Goal: Navigation & Orientation: Find specific page/section

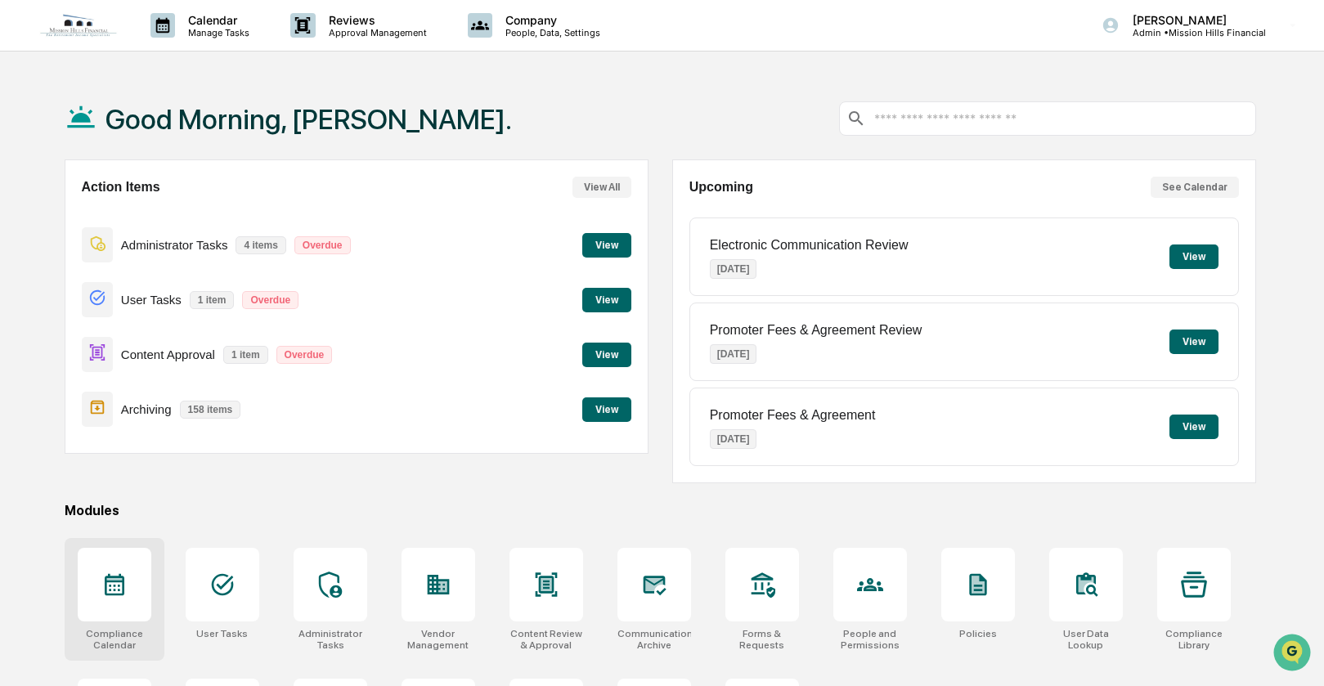
click at [130, 594] on div at bounding box center [115, 585] width 74 height 74
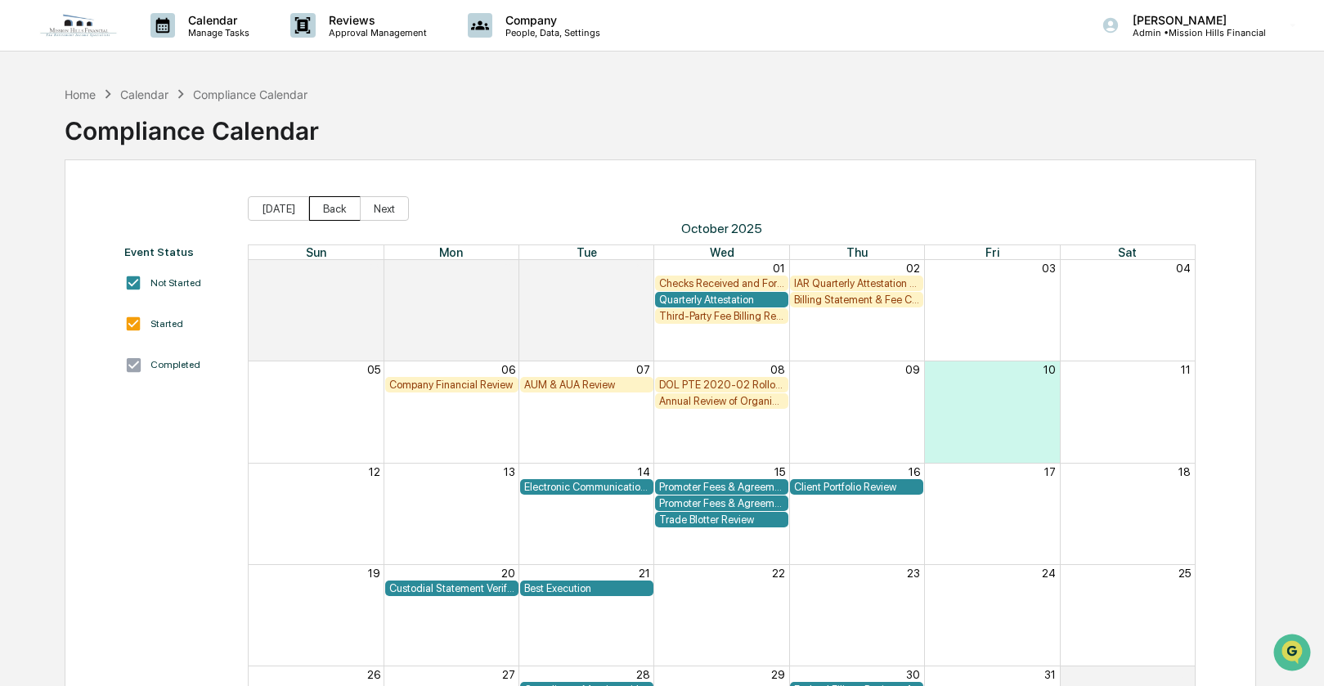
click at [332, 208] on button "Back" at bounding box center [335, 208] width 52 height 25
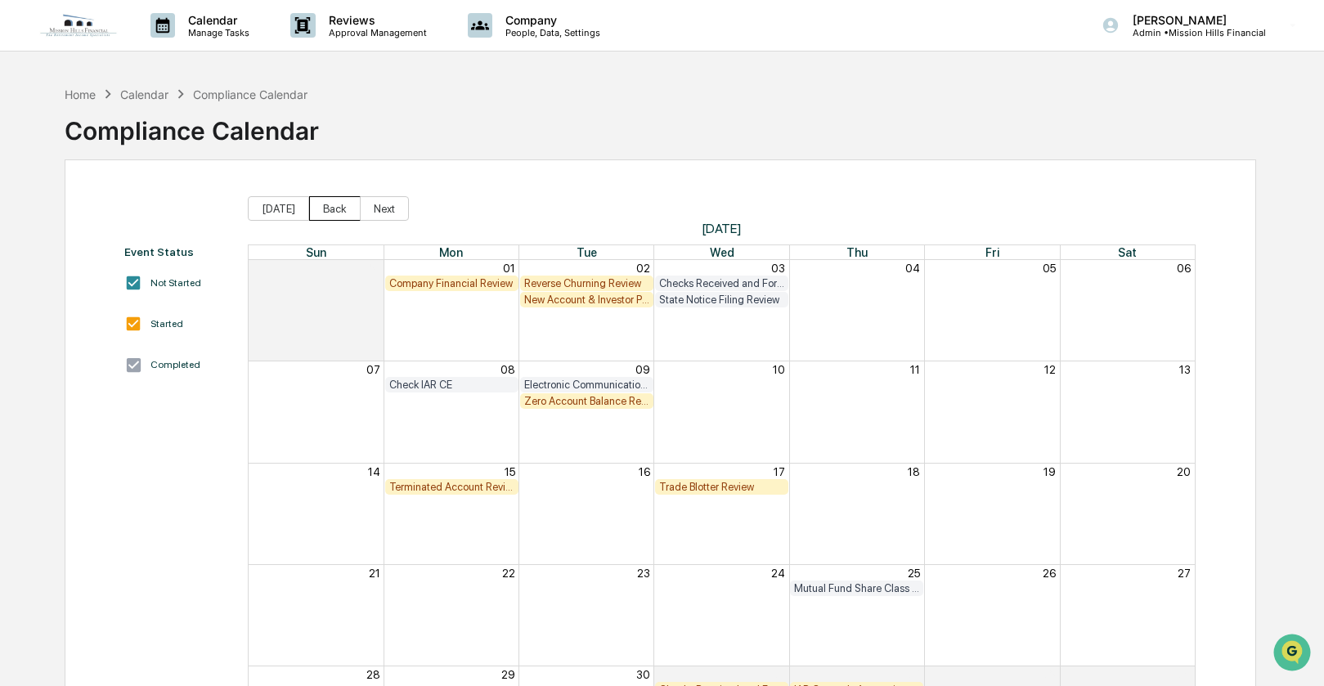
click at [332, 208] on button "Back" at bounding box center [335, 208] width 52 height 25
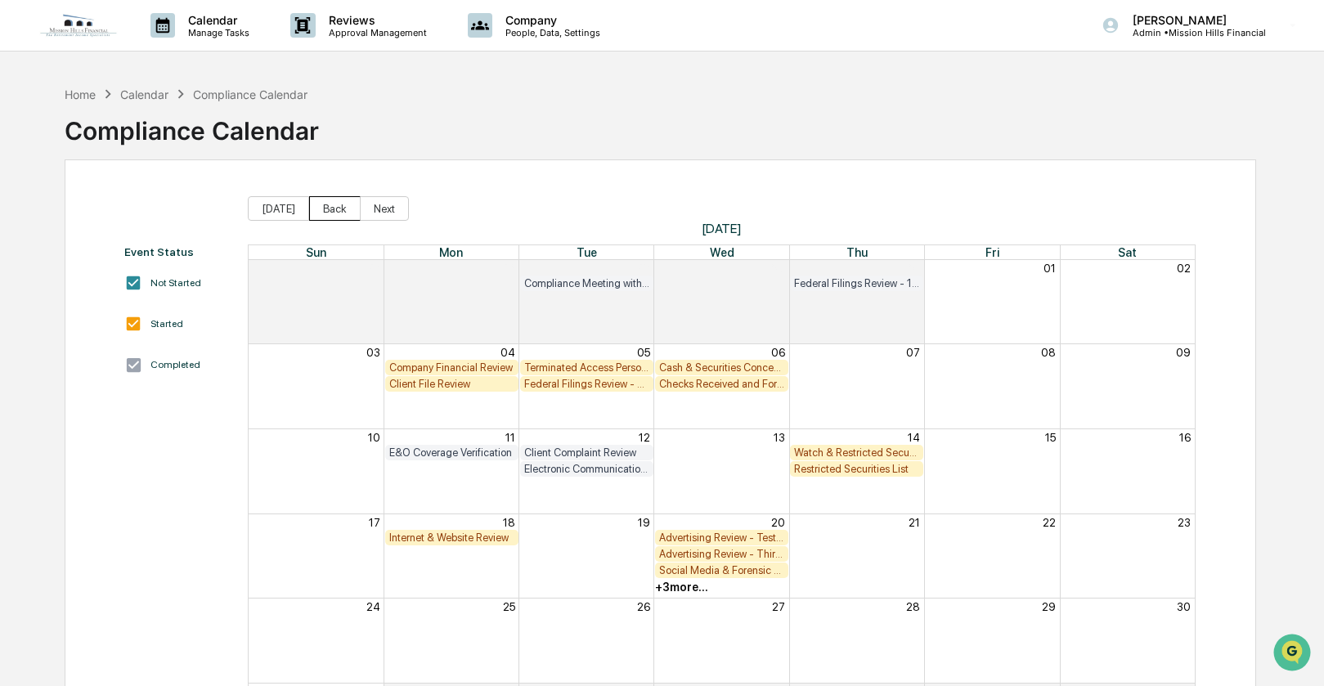
click at [332, 208] on button "Back" at bounding box center [335, 208] width 52 height 25
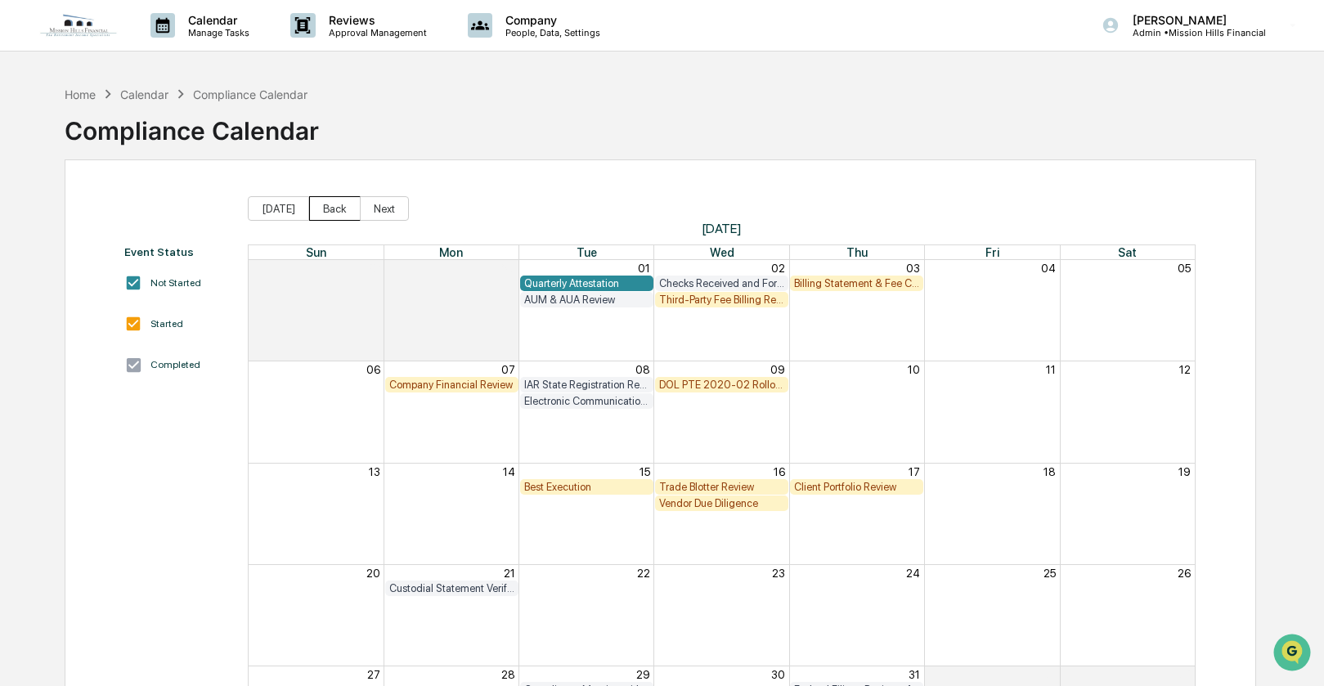
click at [332, 208] on button "Back" at bounding box center [335, 208] width 52 height 25
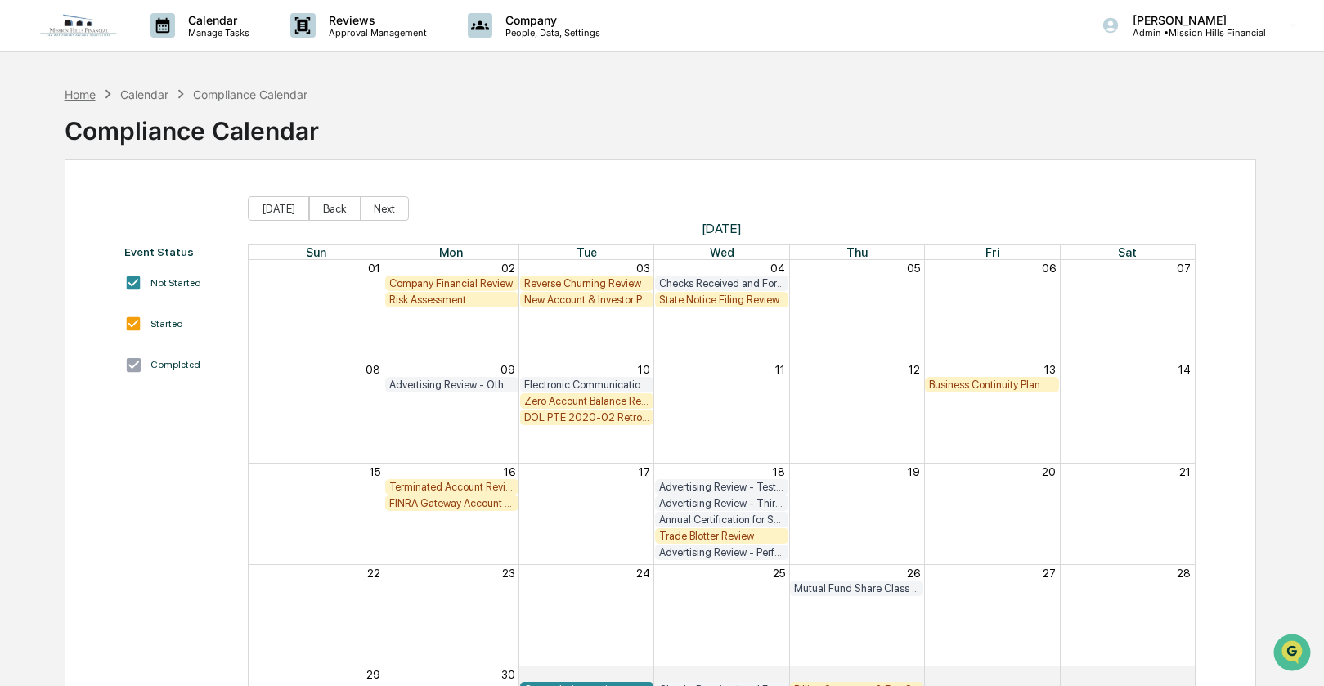
click at [78, 91] on div "Home" at bounding box center [80, 95] width 31 height 14
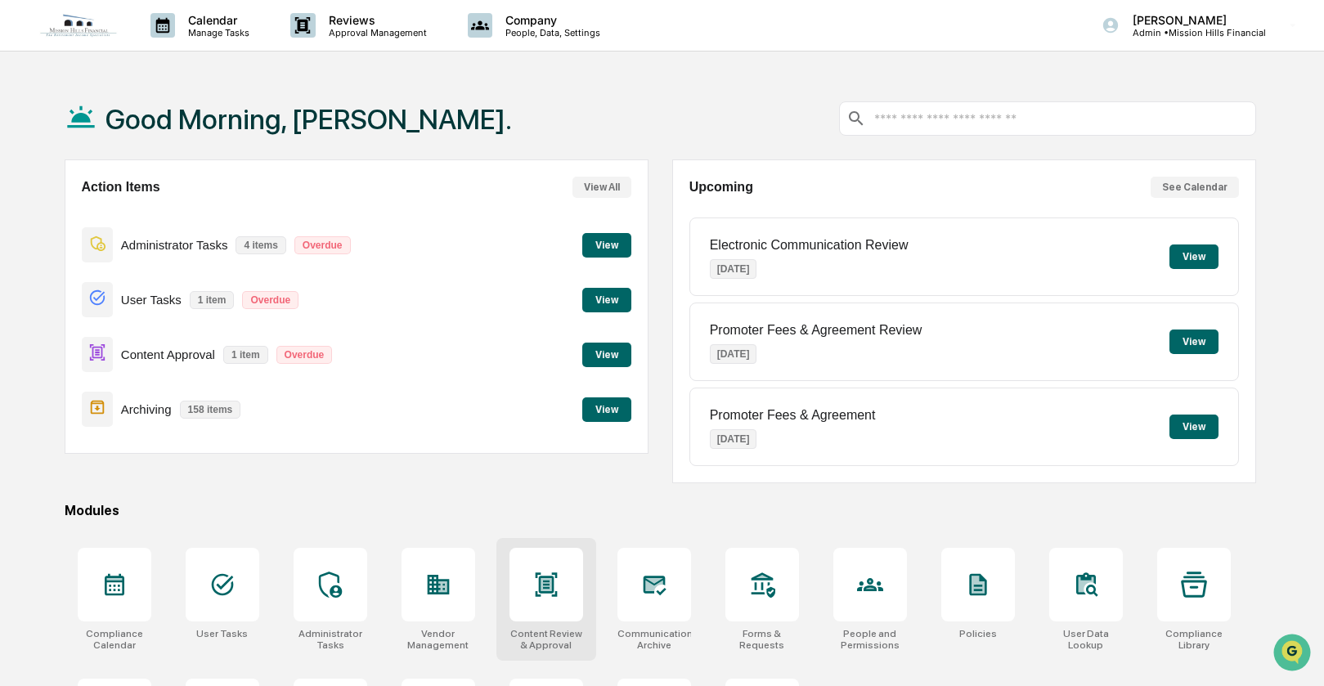
click at [551, 588] on icon at bounding box center [546, 585] width 26 height 26
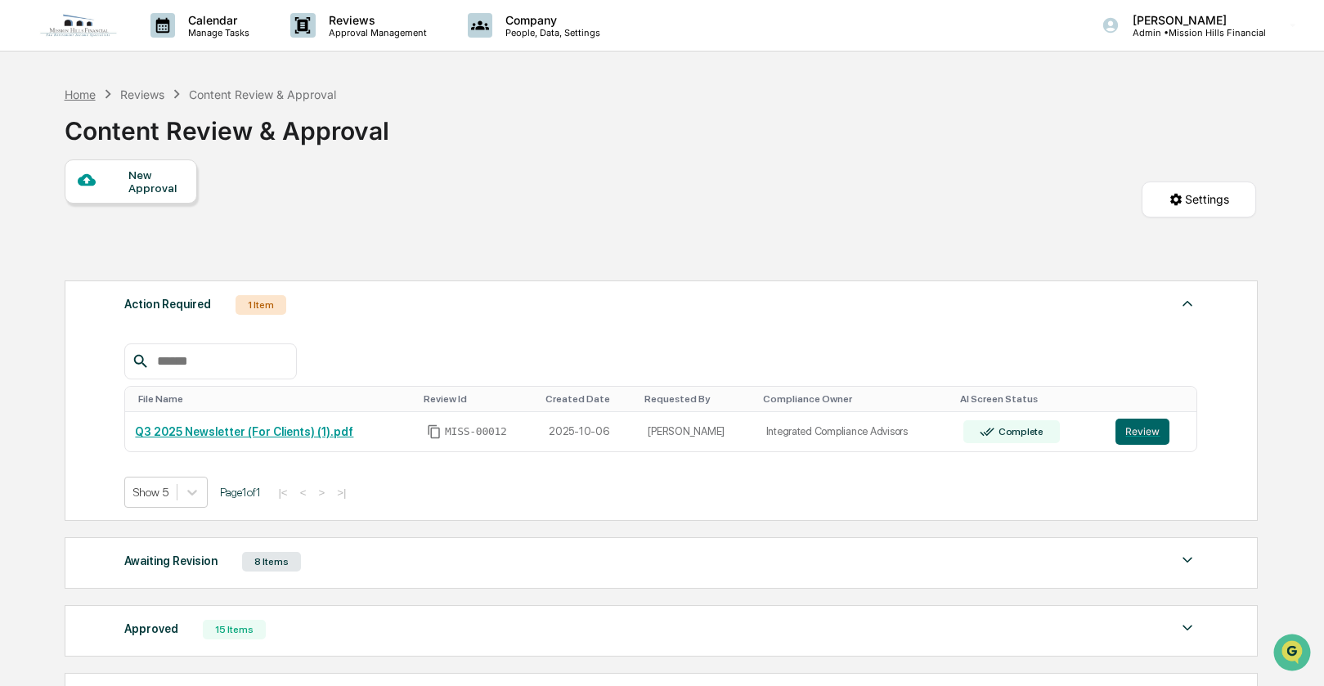
click at [82, 94] on div "Home" at bounding box center [80, 95] width 31 height 14
